Goal: Navigation & Orientation: Find specific page/section

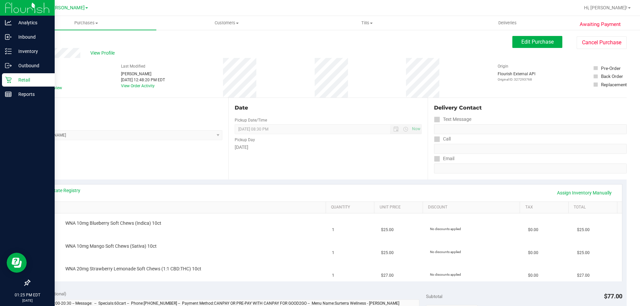
click at [12, 80] on p "Retail" at bounding box center [32, 80] width 40 height 8
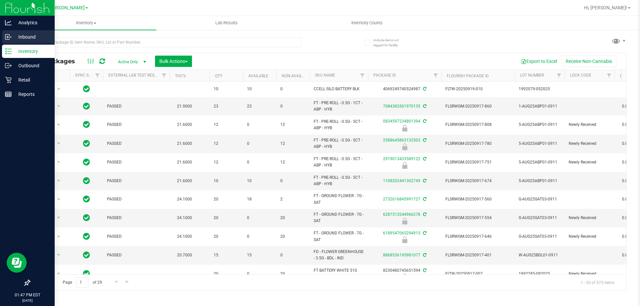
click at [8, 37] on icon at bounding box center [8, 37] width 7 height 7
